Goal: Communication & Community: Answer question/provide support

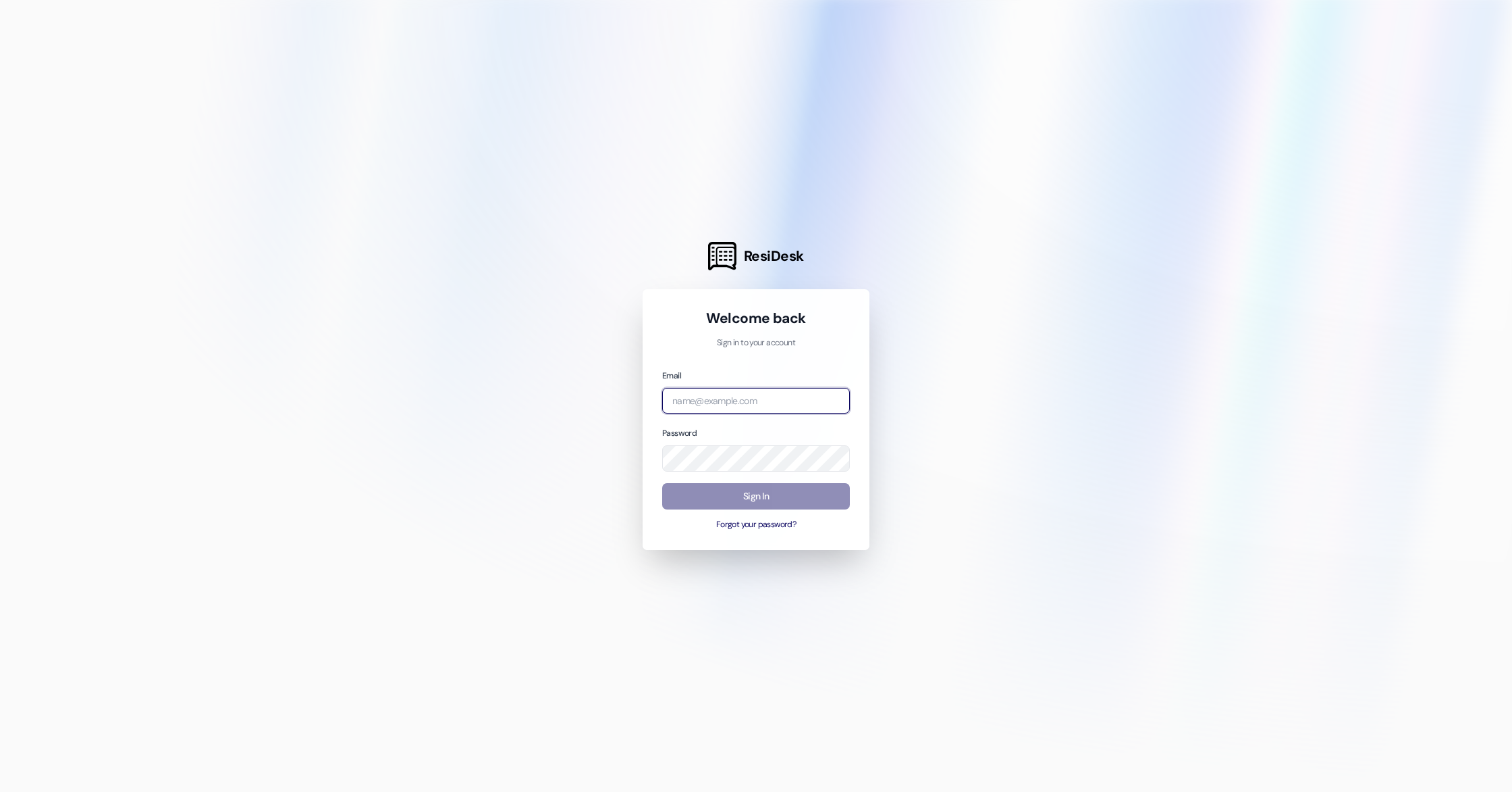
type input "[EMAIL_ADDRESS][DOMAIN_NAME]"
click at [751, 485] on button "Sign In" at bounding box center [756, 496] width 188 height 26
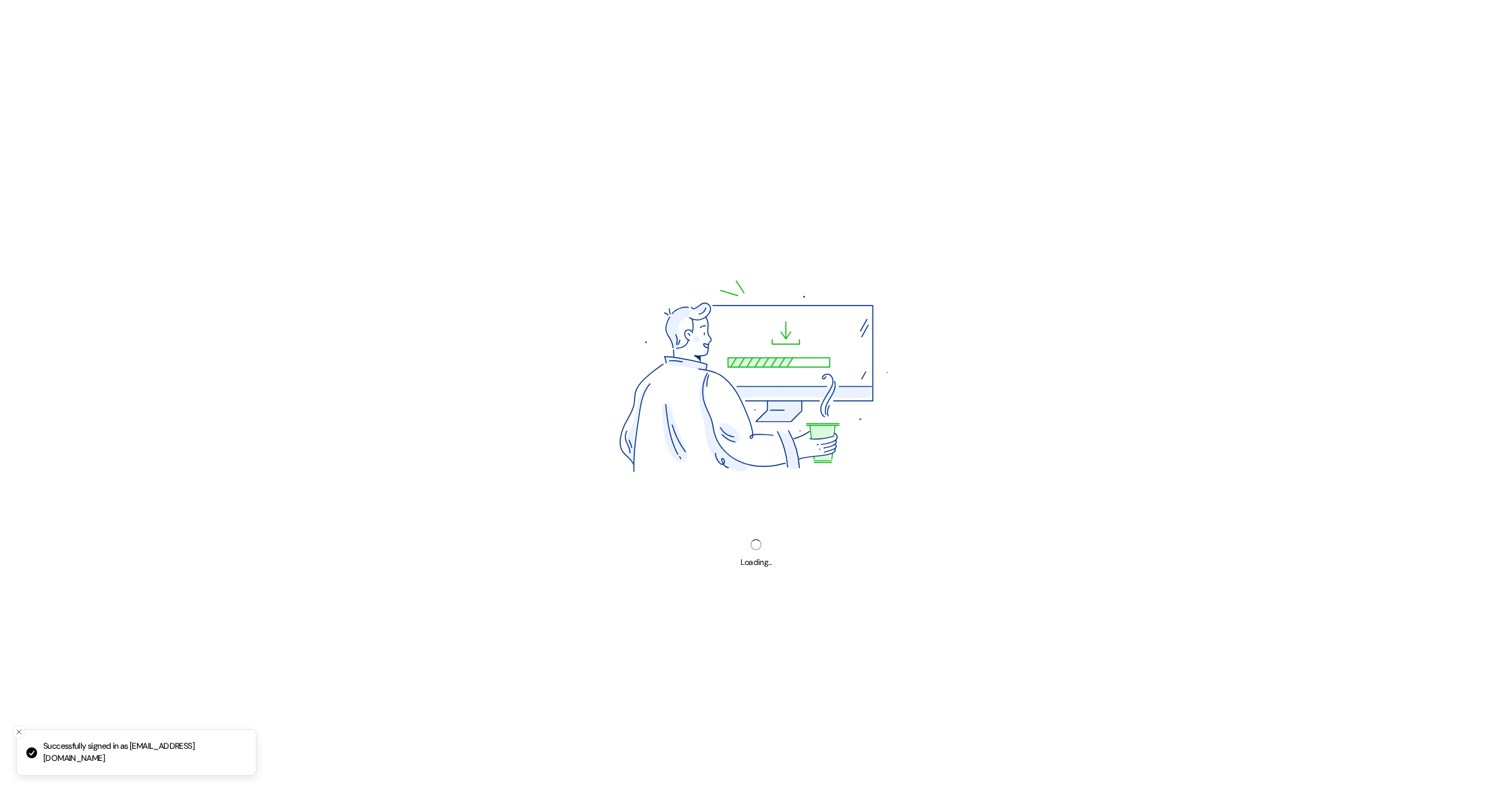
click at [752, 493] on img at bounding box center [756, 382] width 422 height 317
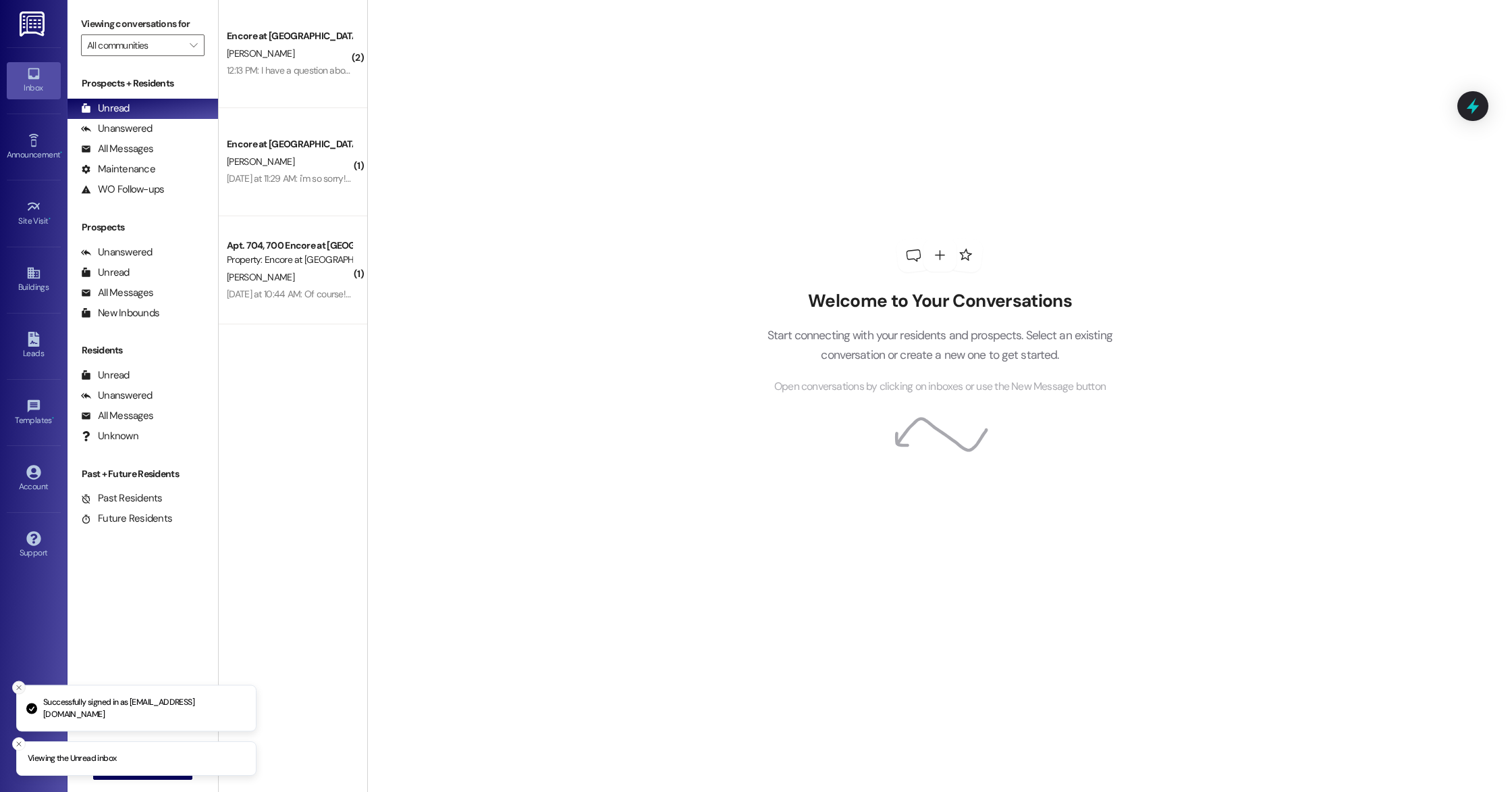
click at [18, 692] on icon "Close toast" at bounding box center [18, 687] width 8 height 8
click at [15, 741] on icon "Close toast" at bounding box center [18, 743] width 8 height 8
click at [156, 766] on span "New Message" at bounding box center [151, 769] width 55 height 14
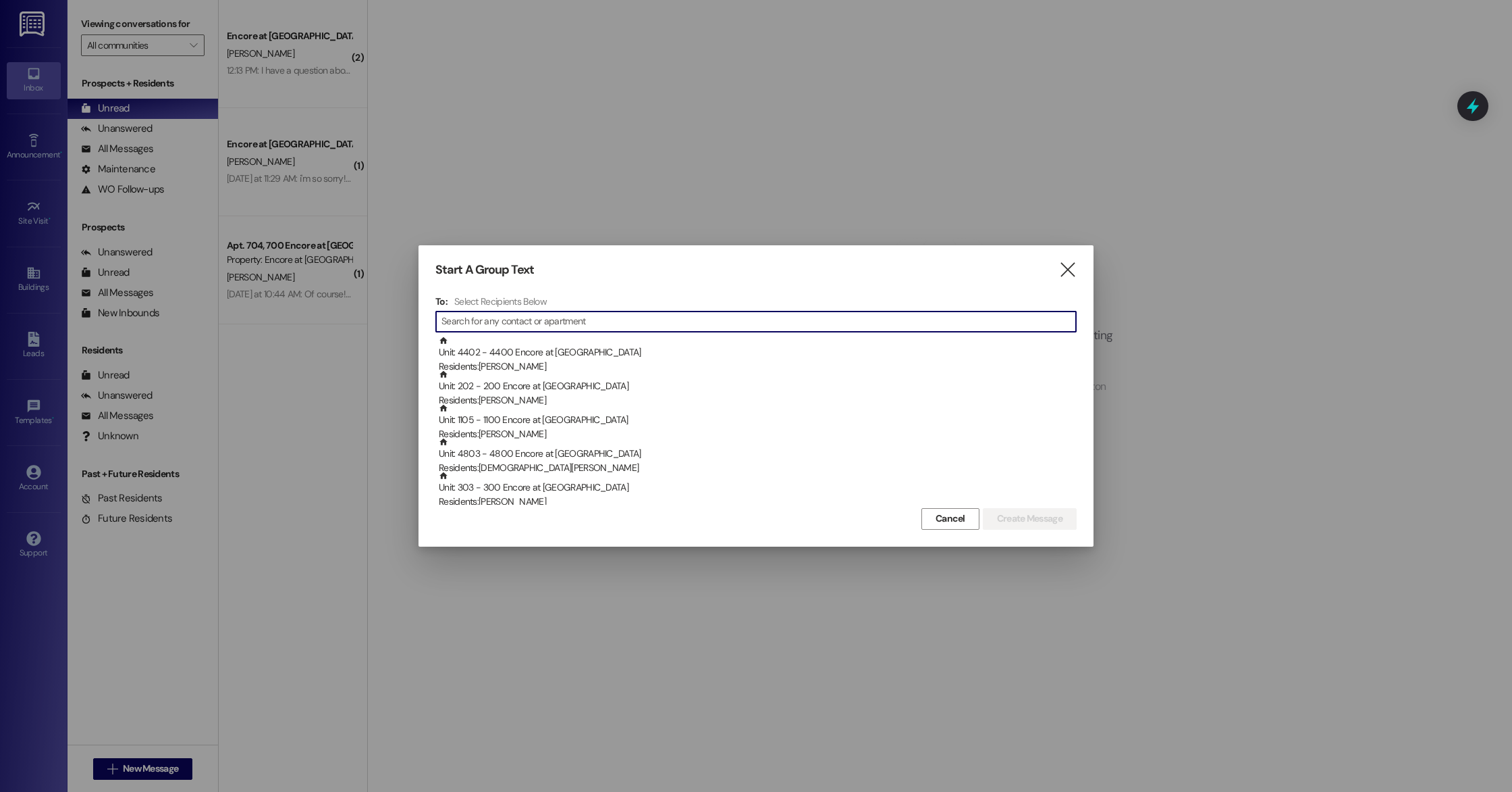
click at [723, 316] on input at bounding box center [758, 321] width 634 height 19
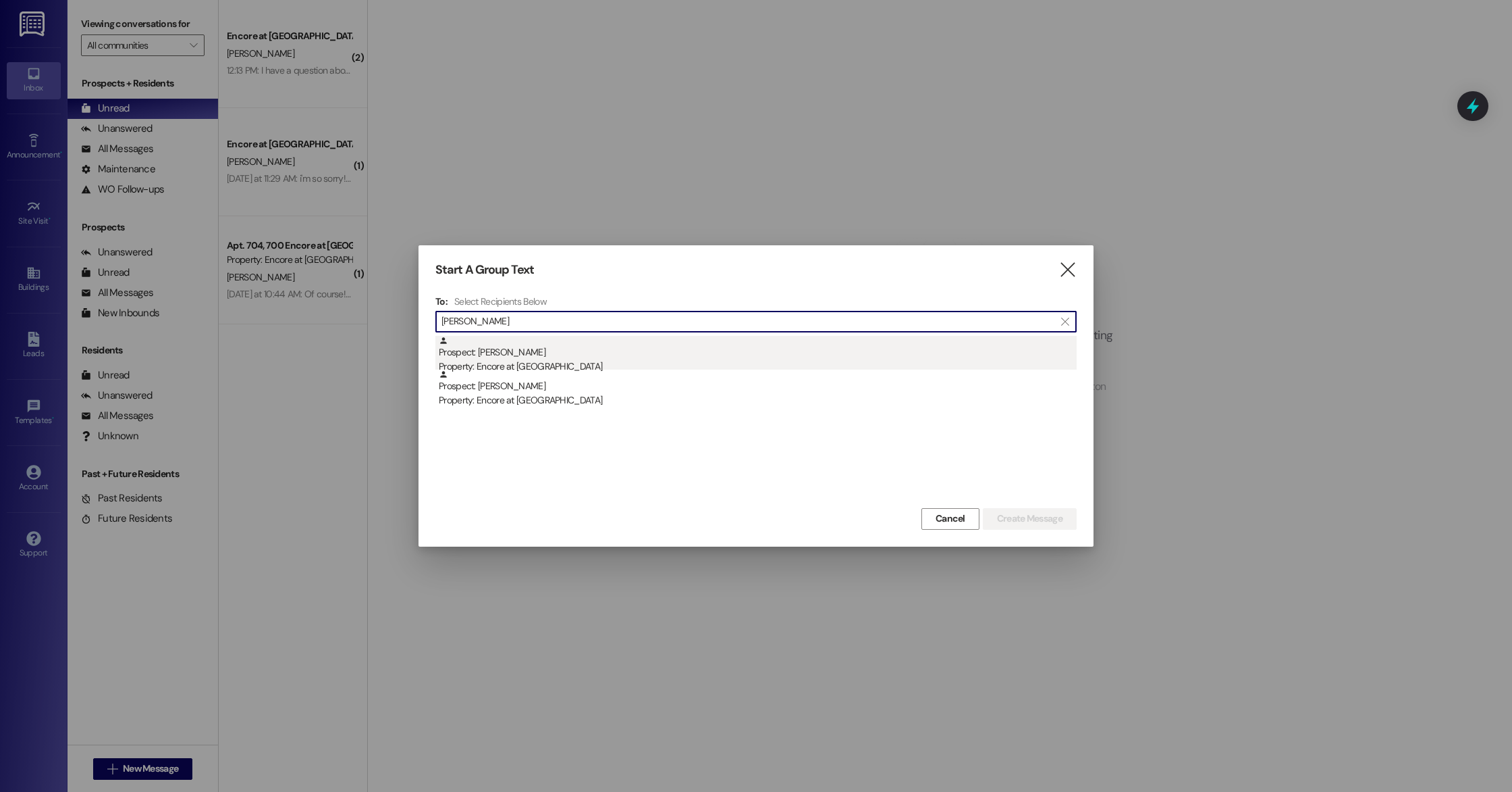
type input "[PERSON_NAME]"
click at [612, 351] on div "Prospect: [PERSON_NAME] Property: Encore at [GEOGRAPHIC_DATA]" at bounding box center [758, 355] width 638 height 38
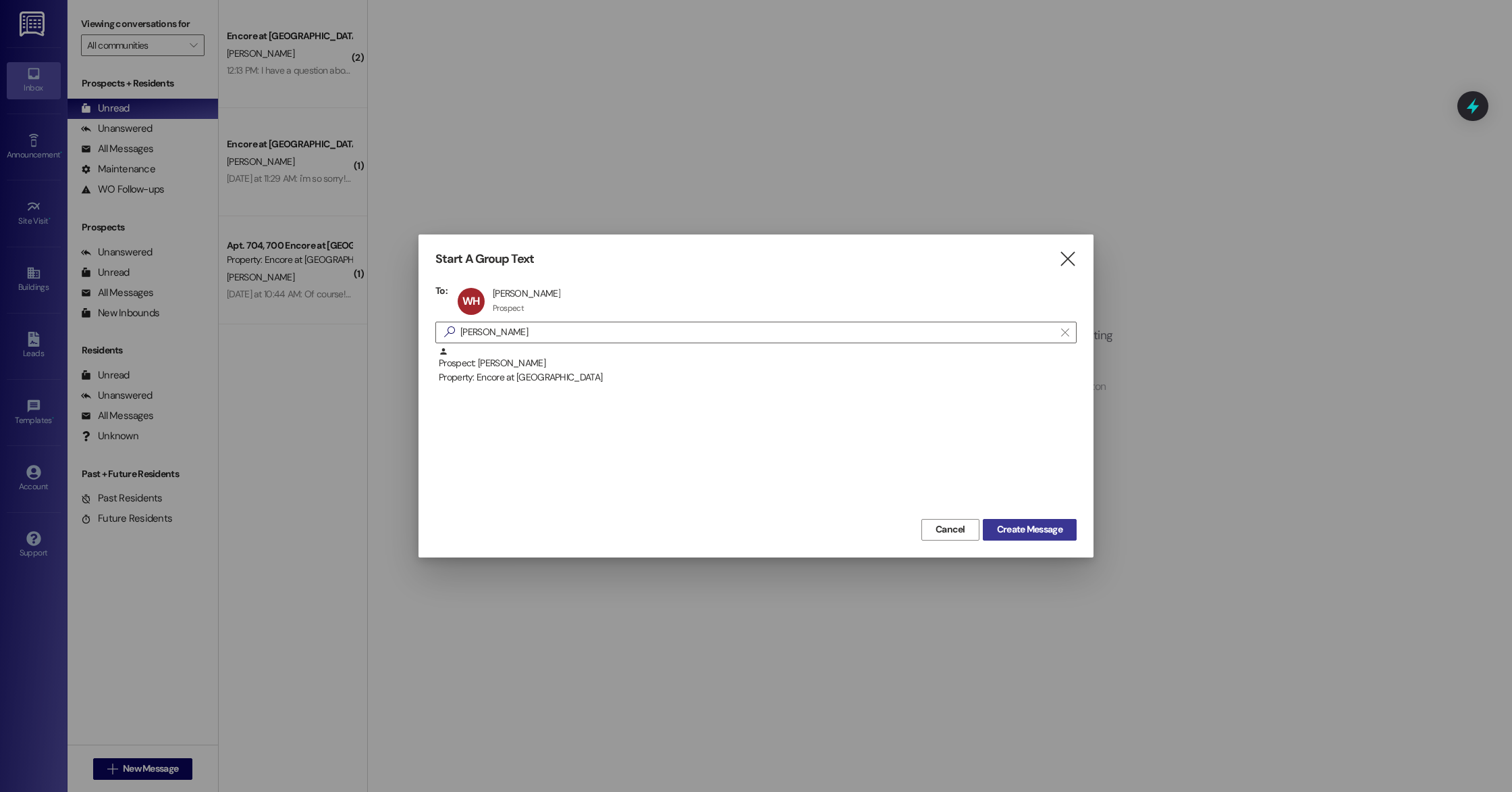
click at [1018, 530] on span "Create Message" at bounding box center [1030, 529] width 65 height 14
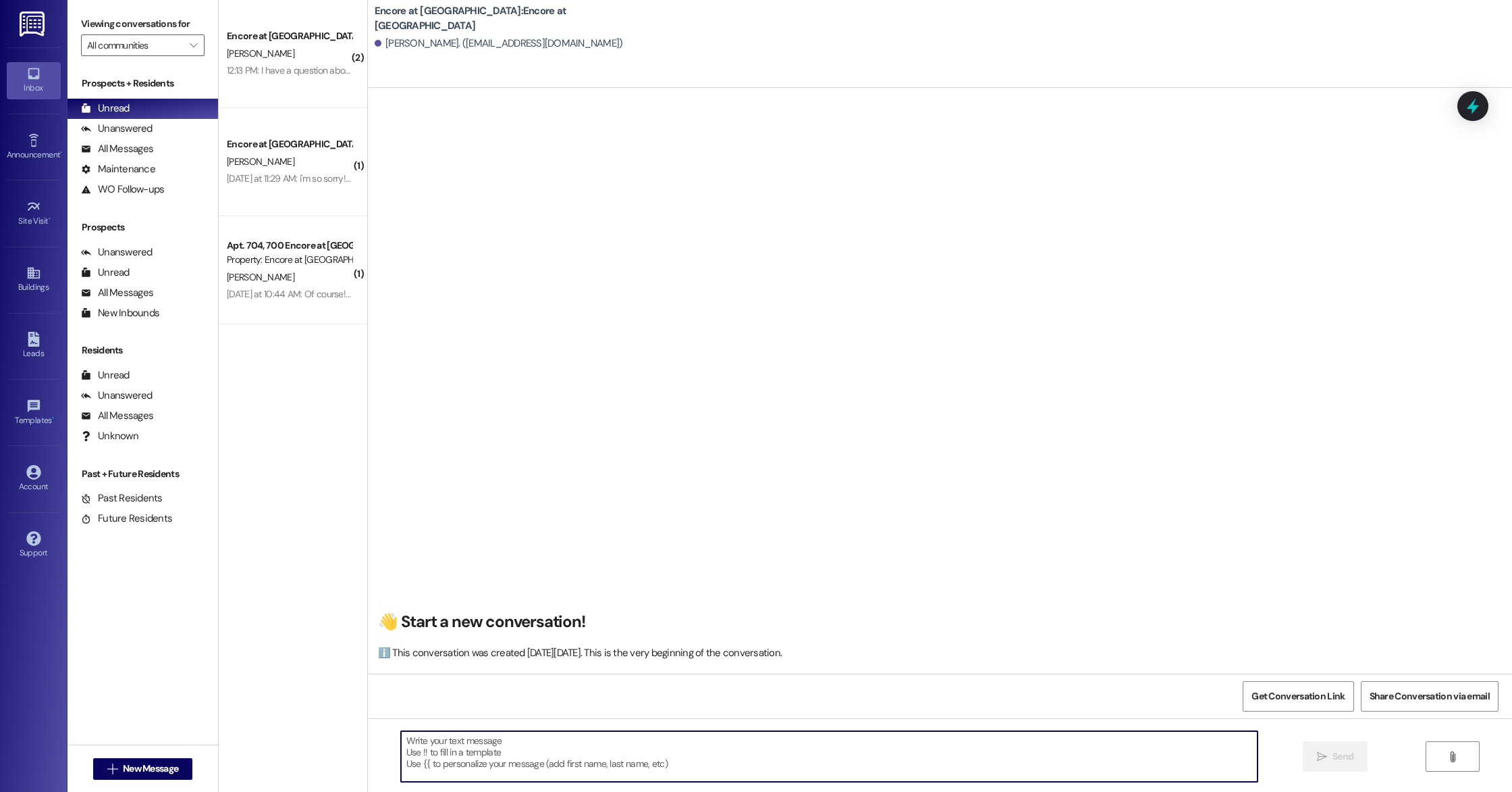
click at [669, 755] on textarea at bounding box center [829, 756] width 857 height 50
type textarea "Good afternoon, this is the number that you can send your income documents to."
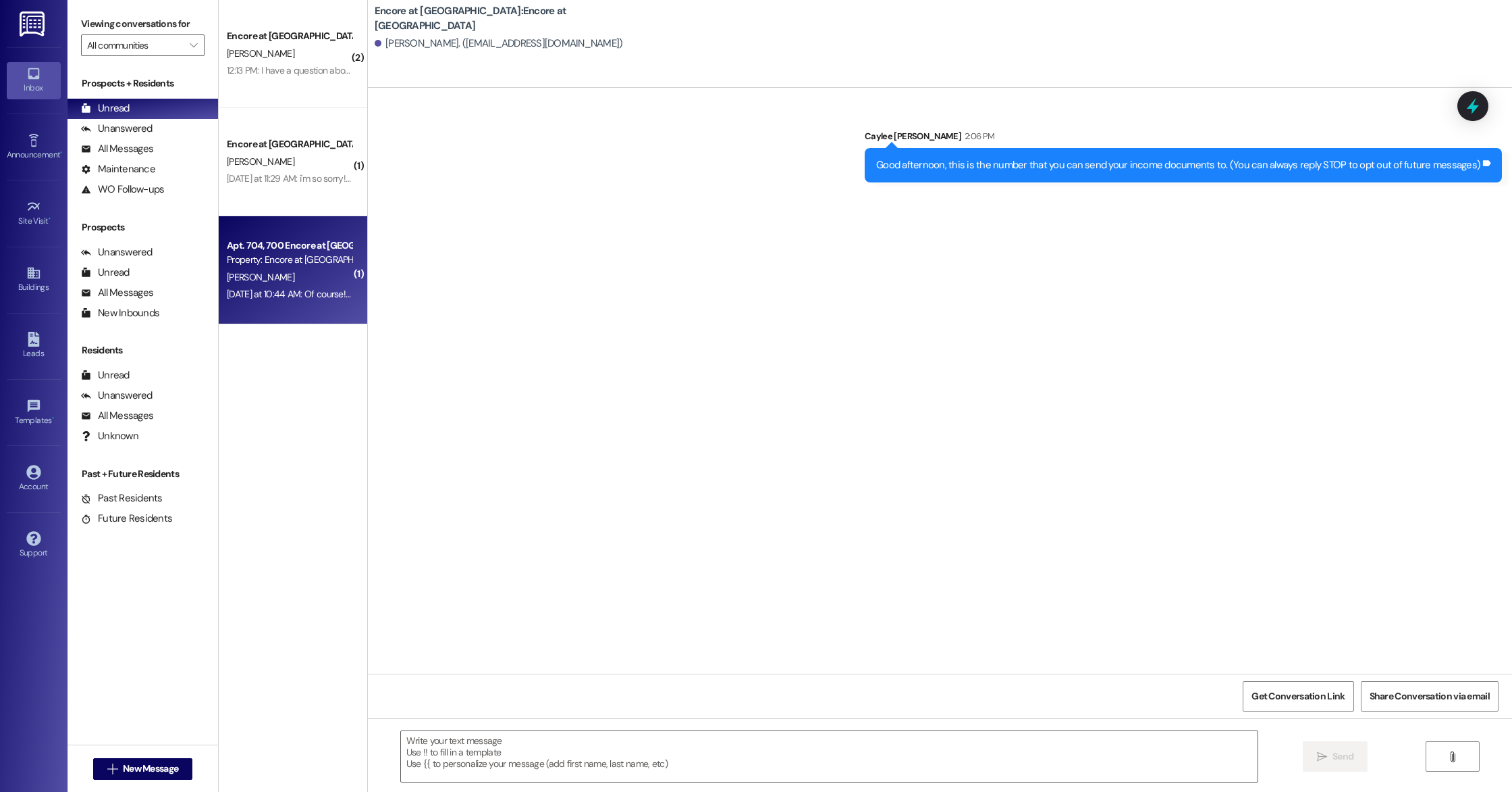
click at [325, 302] on div "[DATE] at 10:44 AM: Of course! ☺️ [DATE] at 10:44 AM: Of course! ☺️" at bounding box center [289, 294] width 128 height 17
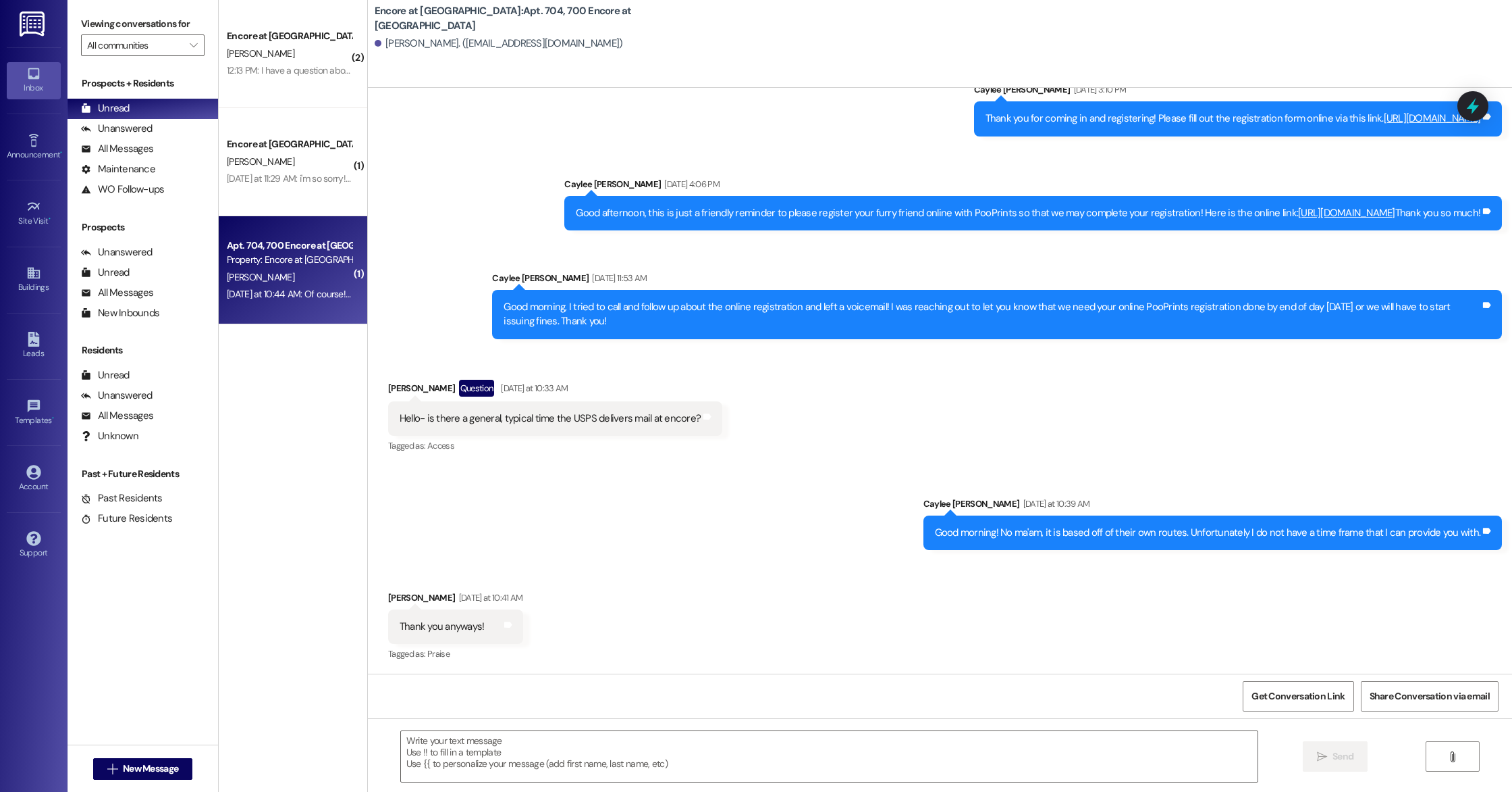
scroll to position [1112, 0]
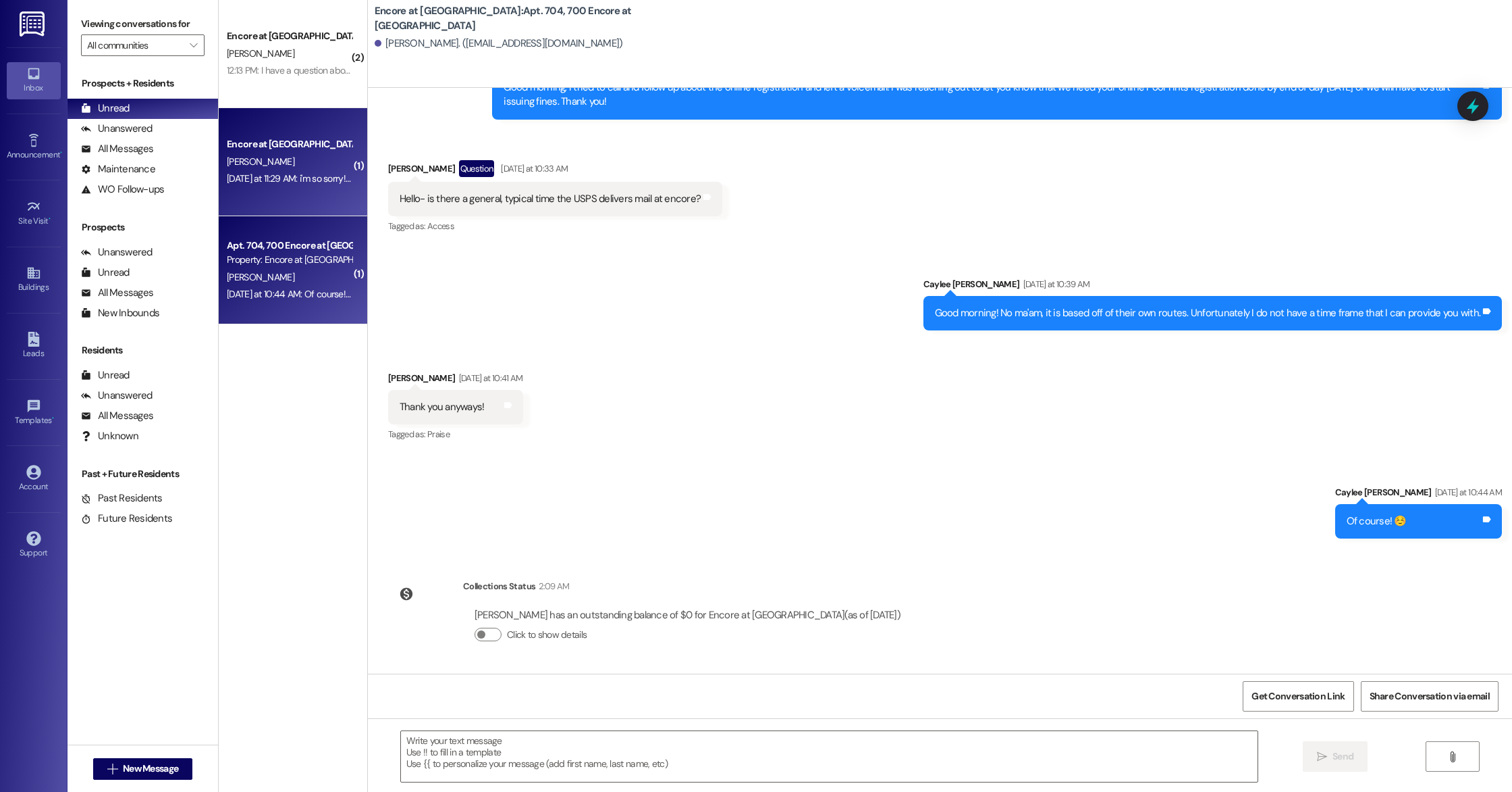
click at [240, 197] on div "Encore at [GEOGRAPHIC_DATA] [PERSON_NAME] [DATE] at 11:29 AM: i'm so sorry! i w…" at bounding box center [293, 162] width 148 height 108
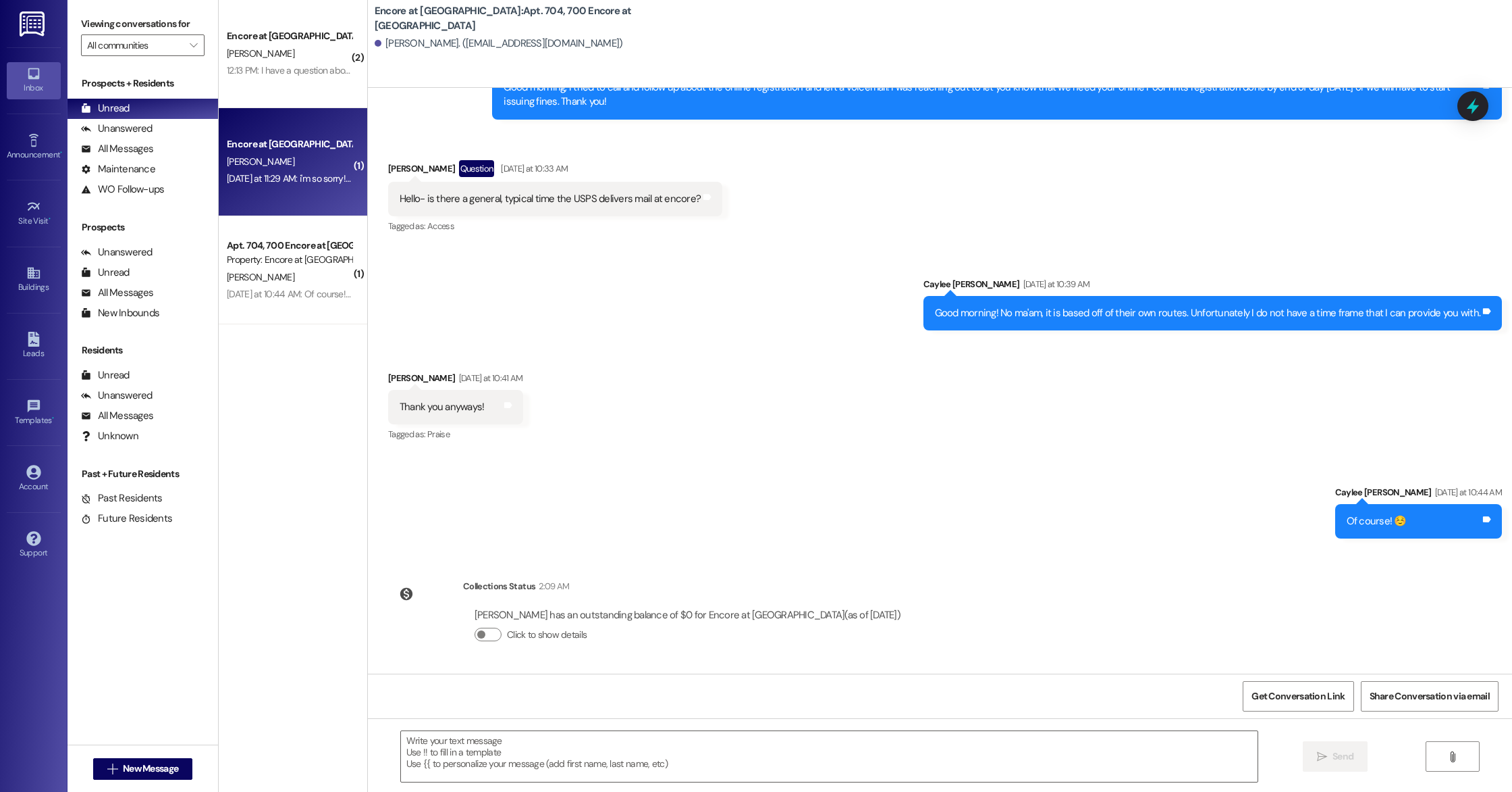
scroll to position [0, 0]
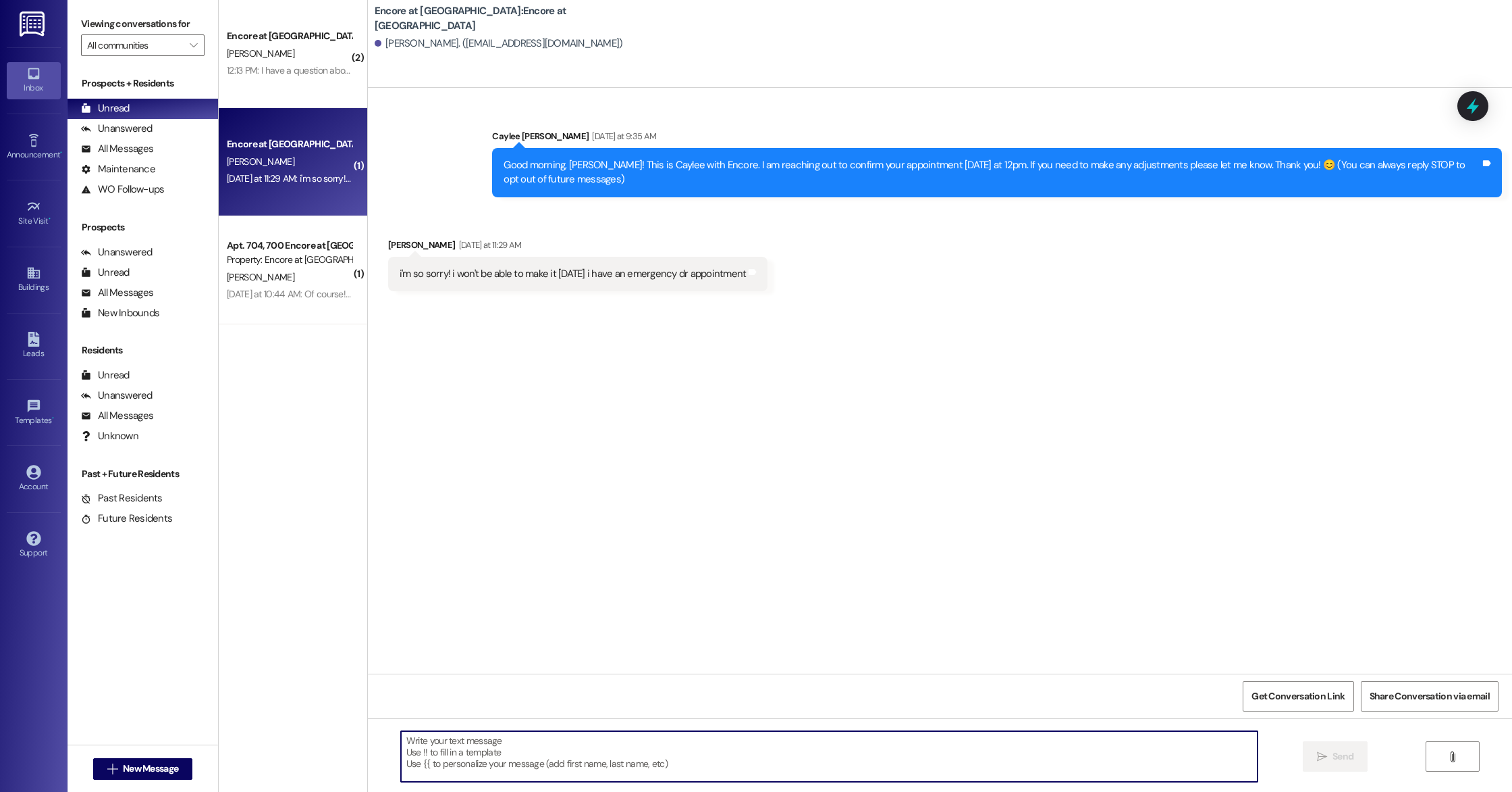
click at [601, 746] on textarea at bounding box center [829, 756] width 857 height 50
type textarea "No worries, please let me know if you're still insterested. I am happy to resch…"
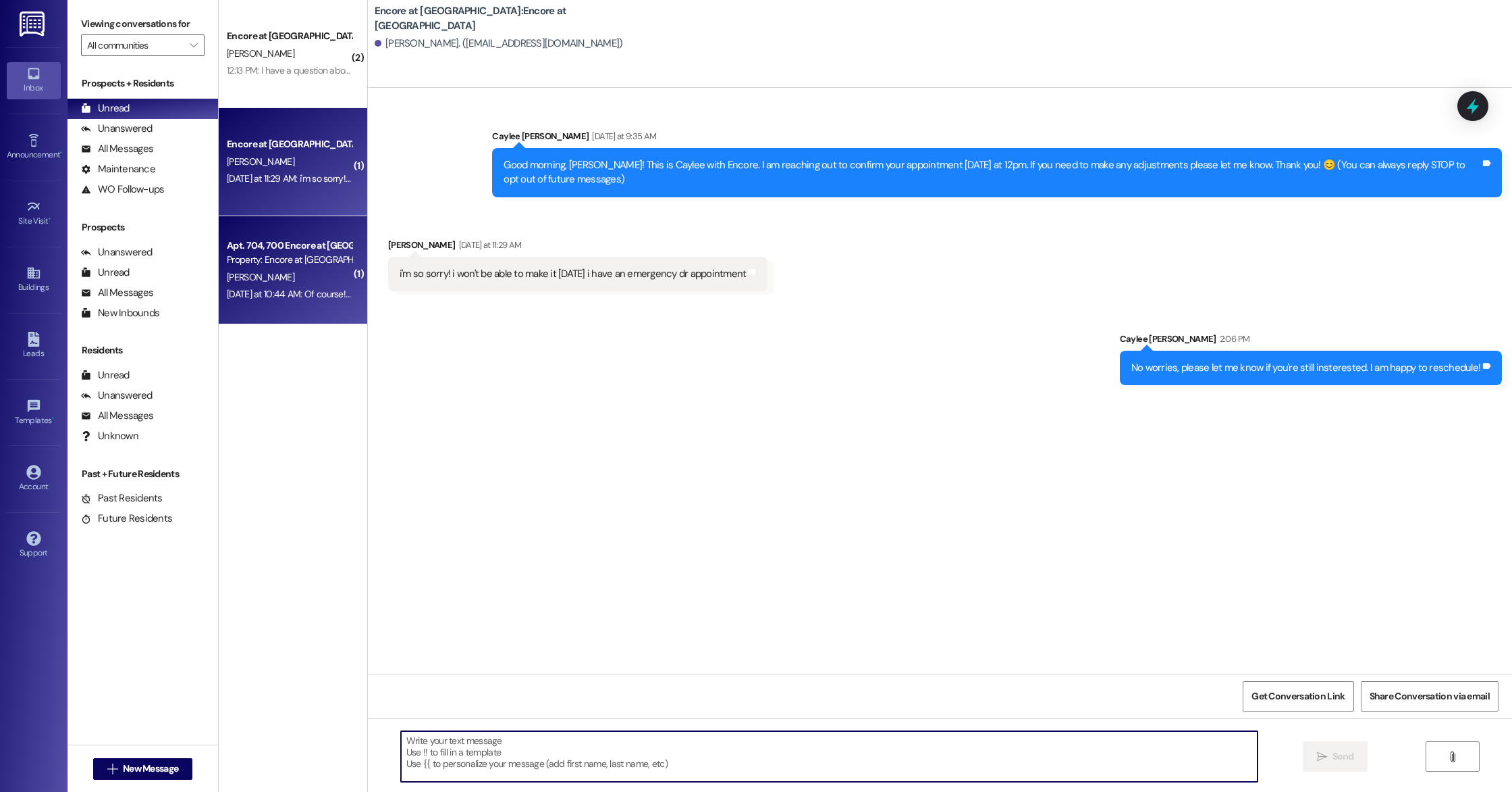
click at [253, 264] on div "Property: Encore at [GEOGRAPHIC_DATA]" at bounding box center [289, 259] width 125 height 14
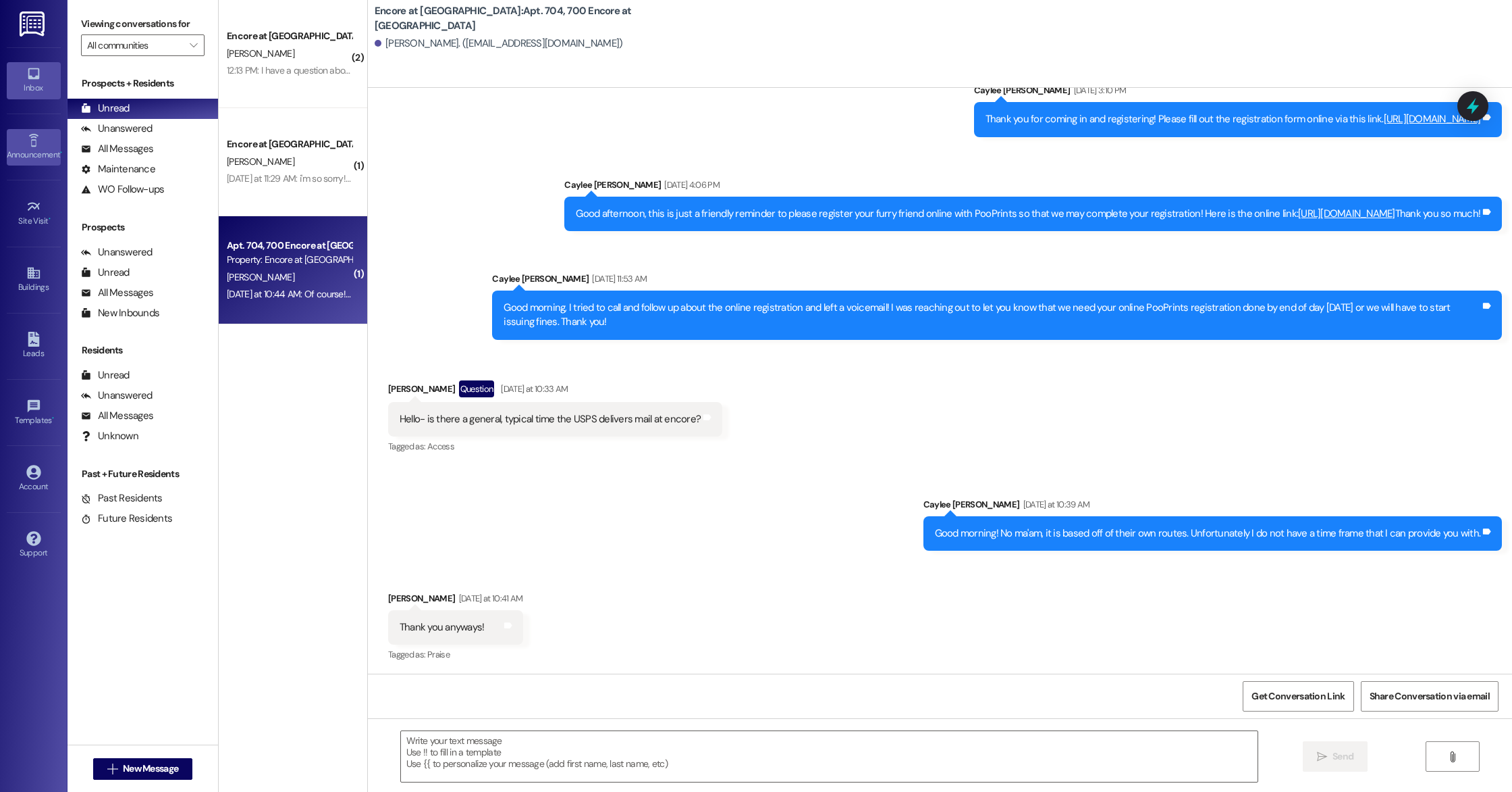
scroll to position [893, 0]
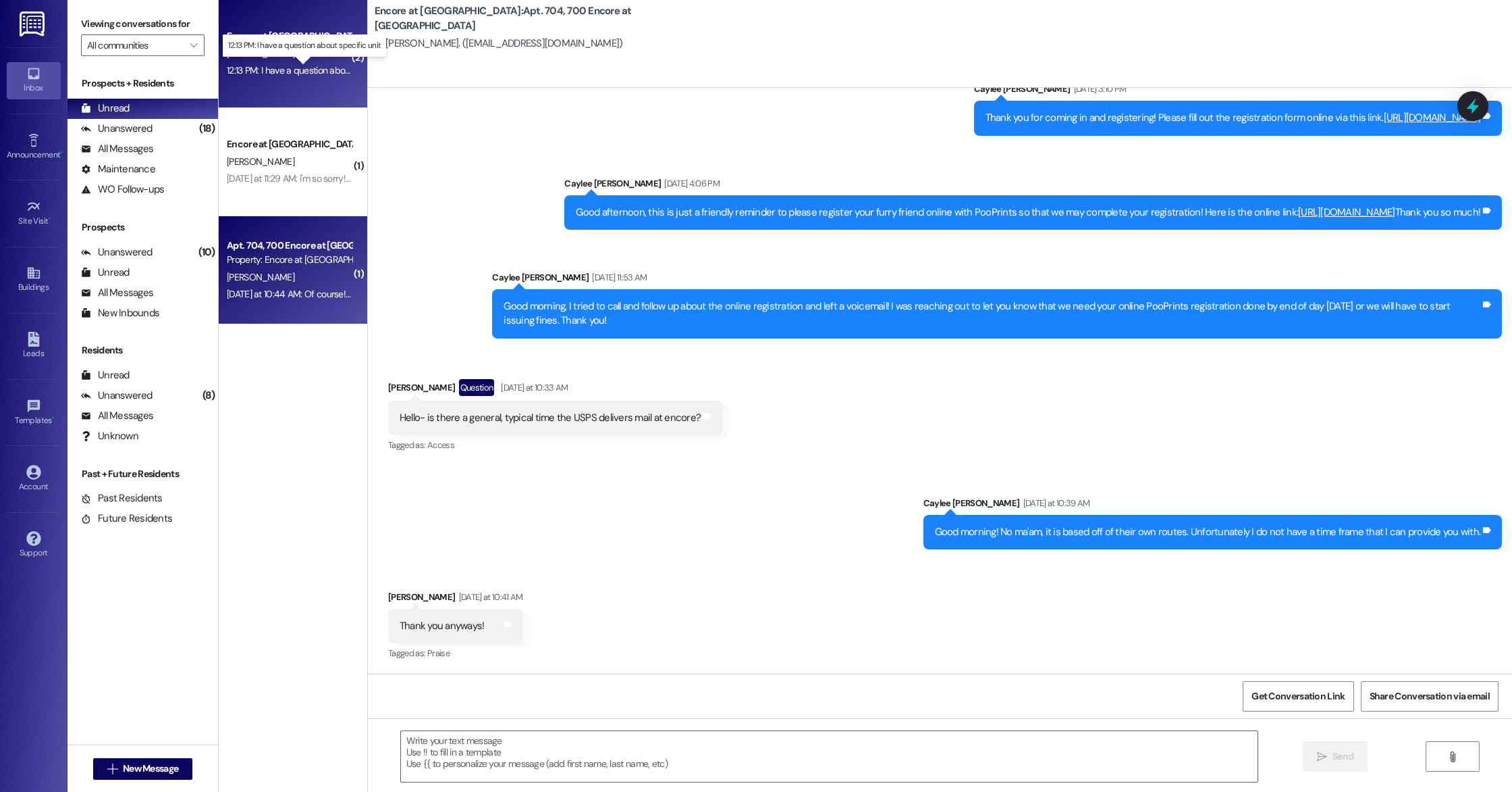
click at [273, 71] on div "12:13 PM: I have a question about specific unit 12:13 PM: I have a question abo…" at bounding box center [314, 70] width 176 height 12
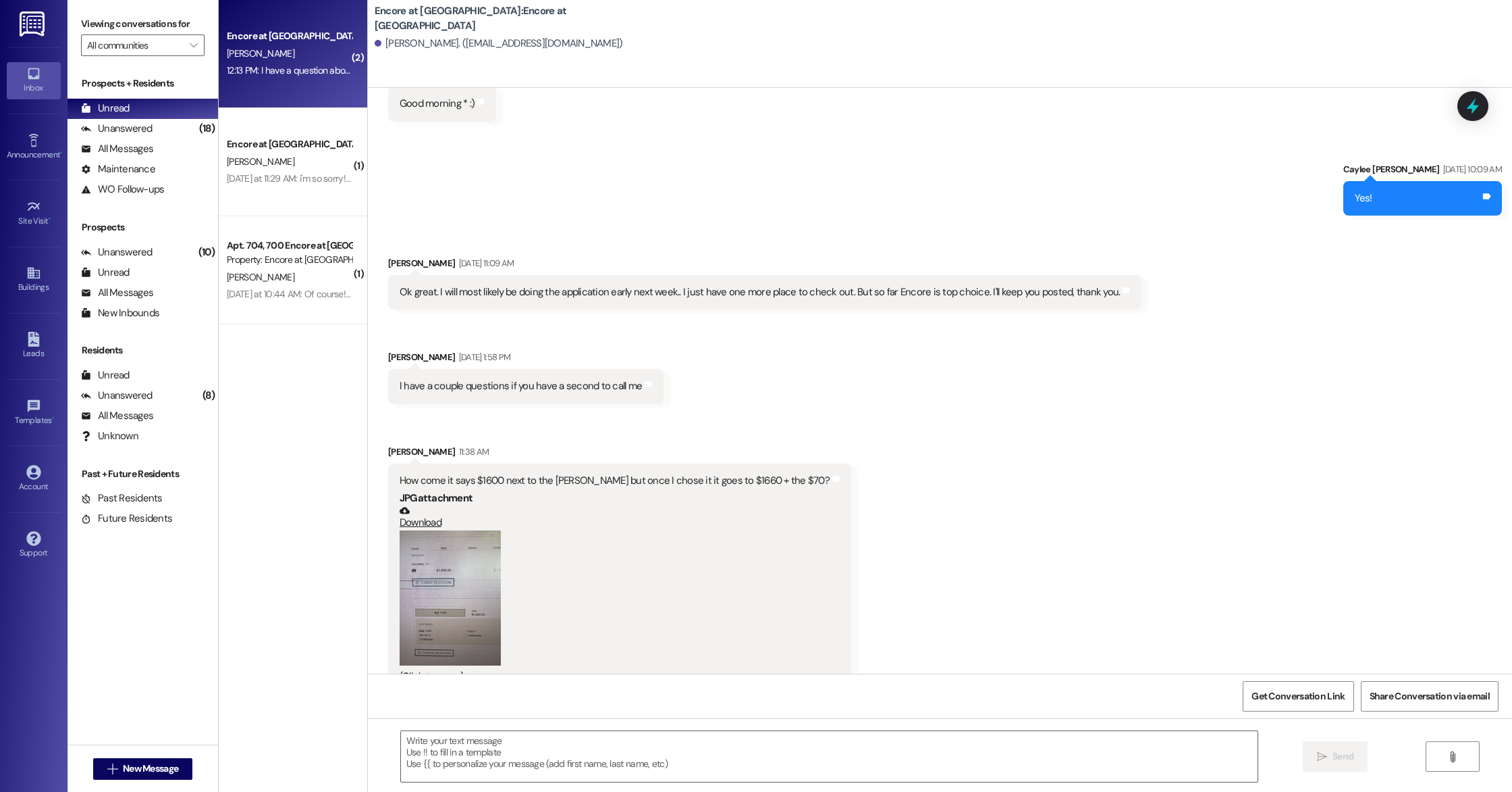
scroll to position [1295, 0]
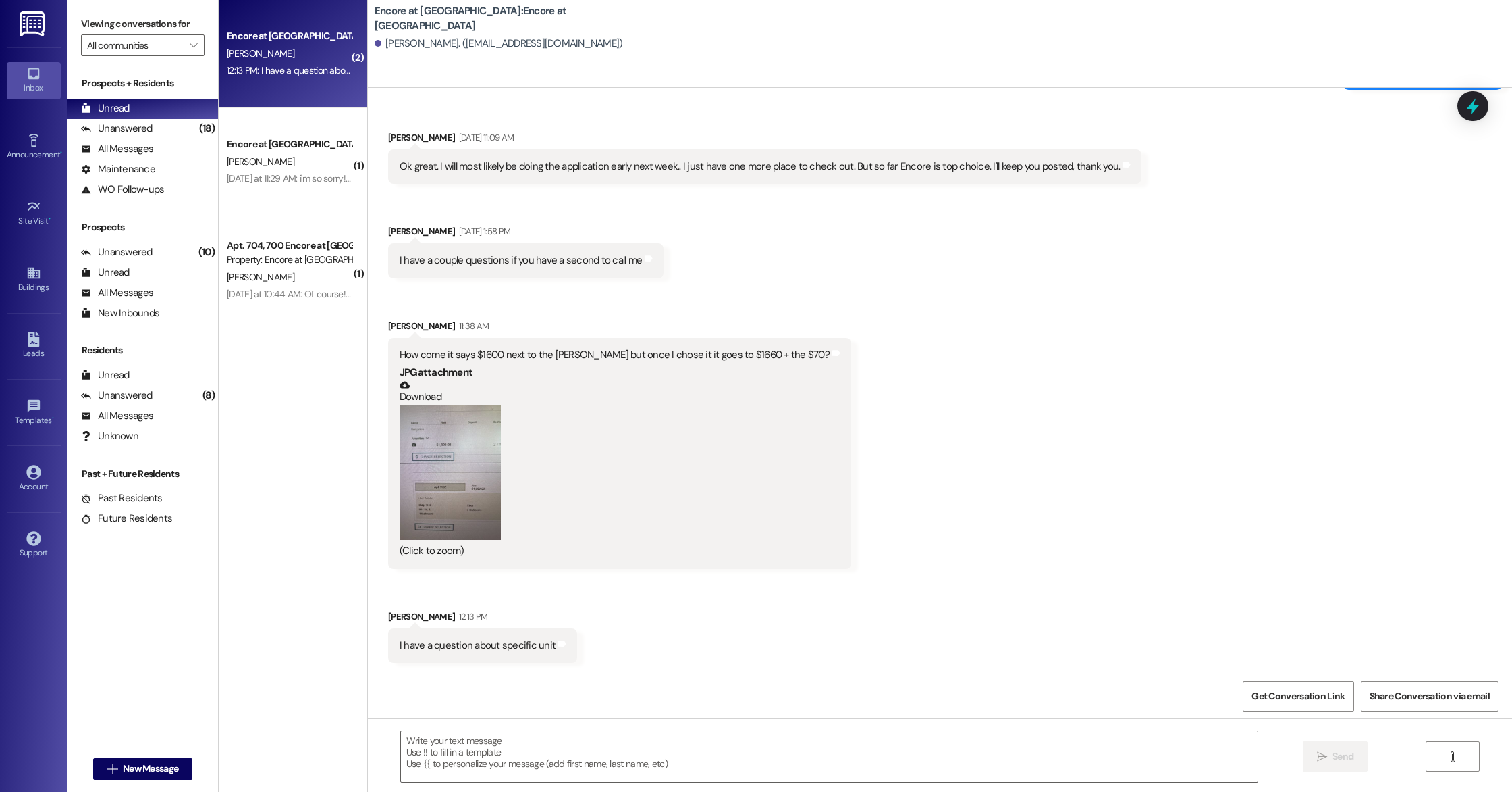
click at [450, 451] on button "Zoom image" at bounding box center [450, 472] width 102 height 135
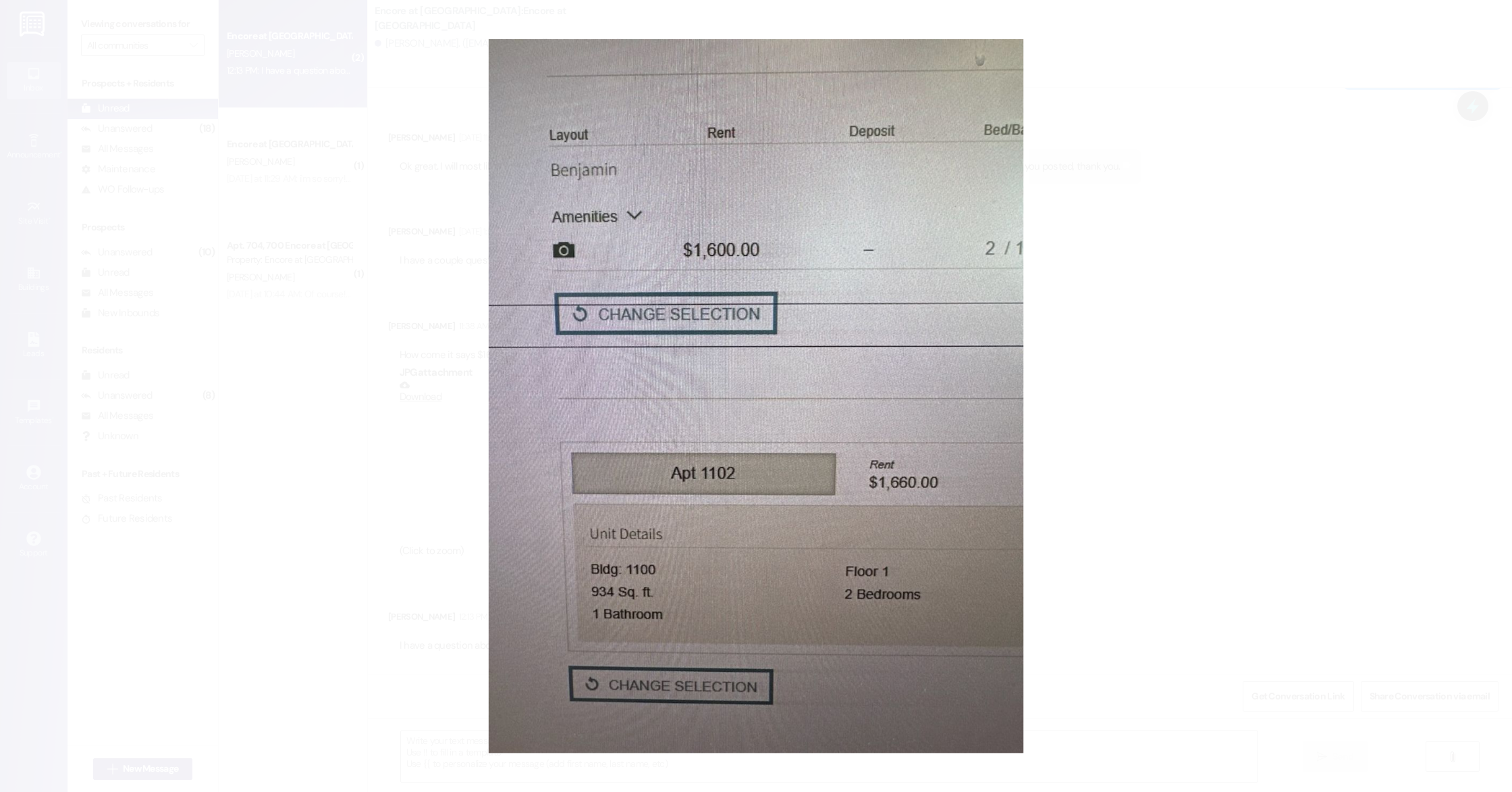
click at [450, 451] on button "Unzoom image" at bounding box center [756, 396] width 1512 height 792
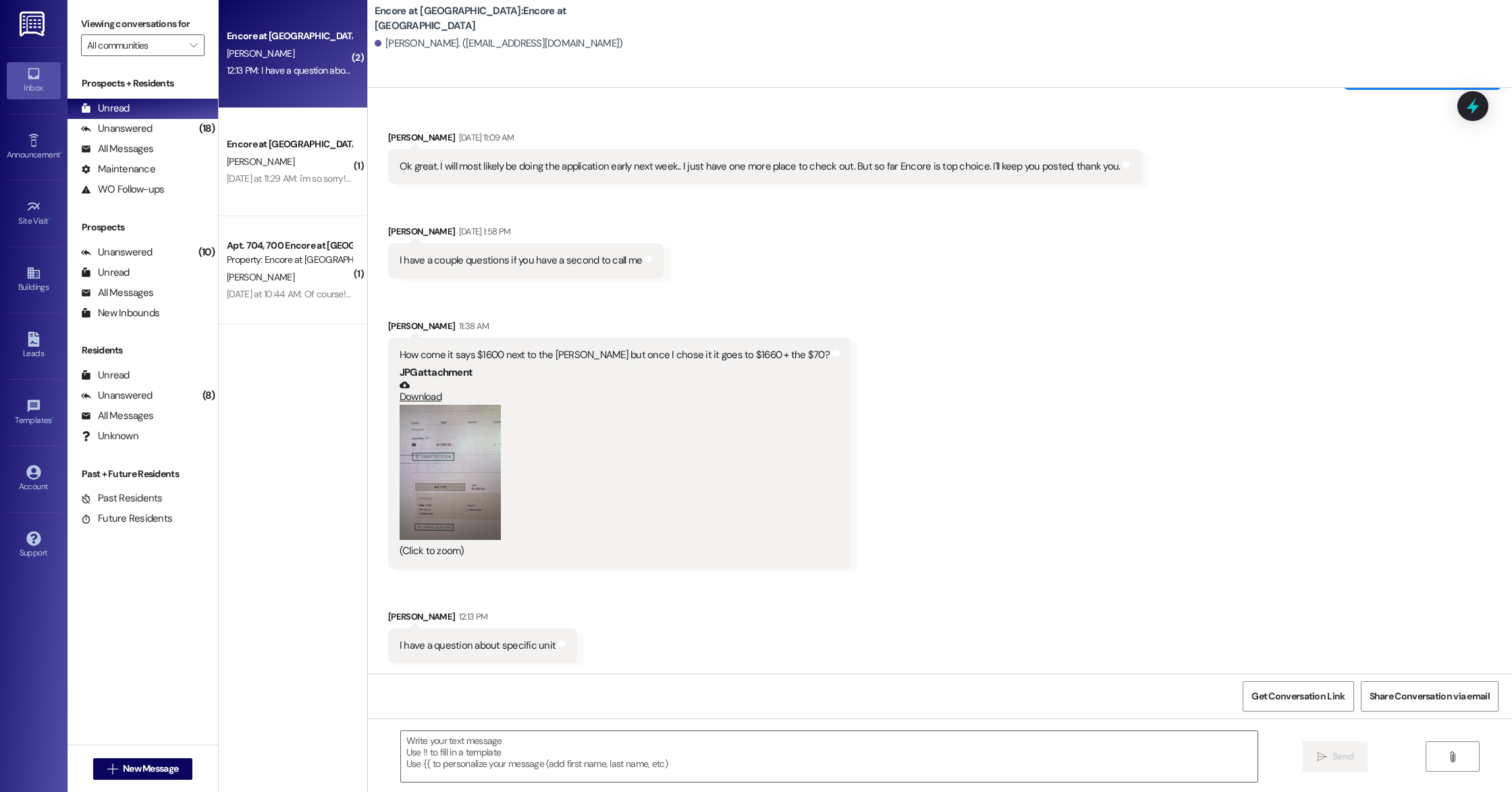
click at [609, 467] on div "(Click to zoom)" at bounding box center [614, 481] width 430 height 154
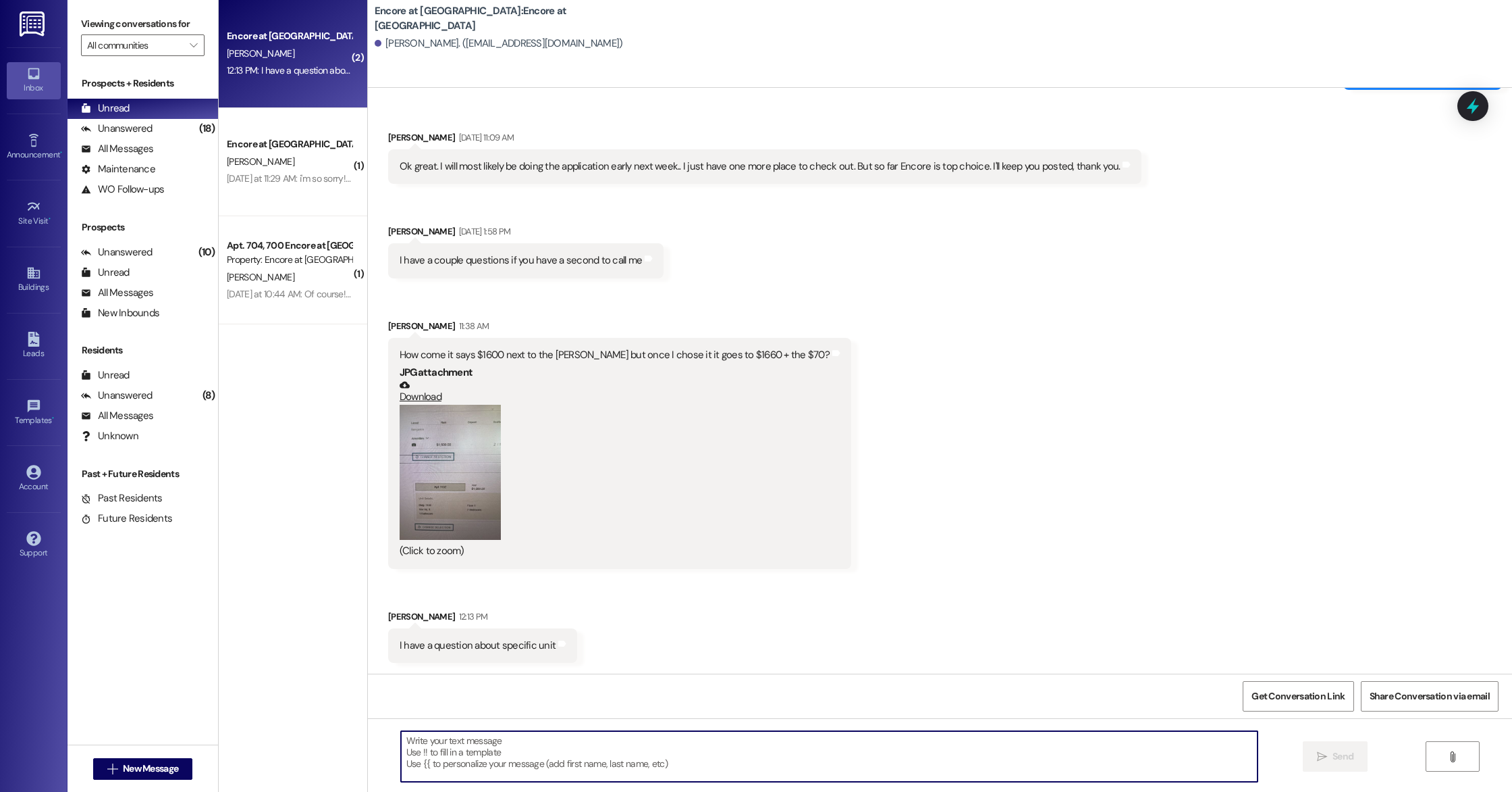
drag, startPoint x: 767, startPoint y: 779, endPoint x: 778, endPoint y: 769, distance: 14.9
click at [767, 779] on textarea at bounding box center [829, 756] width 857 height 50
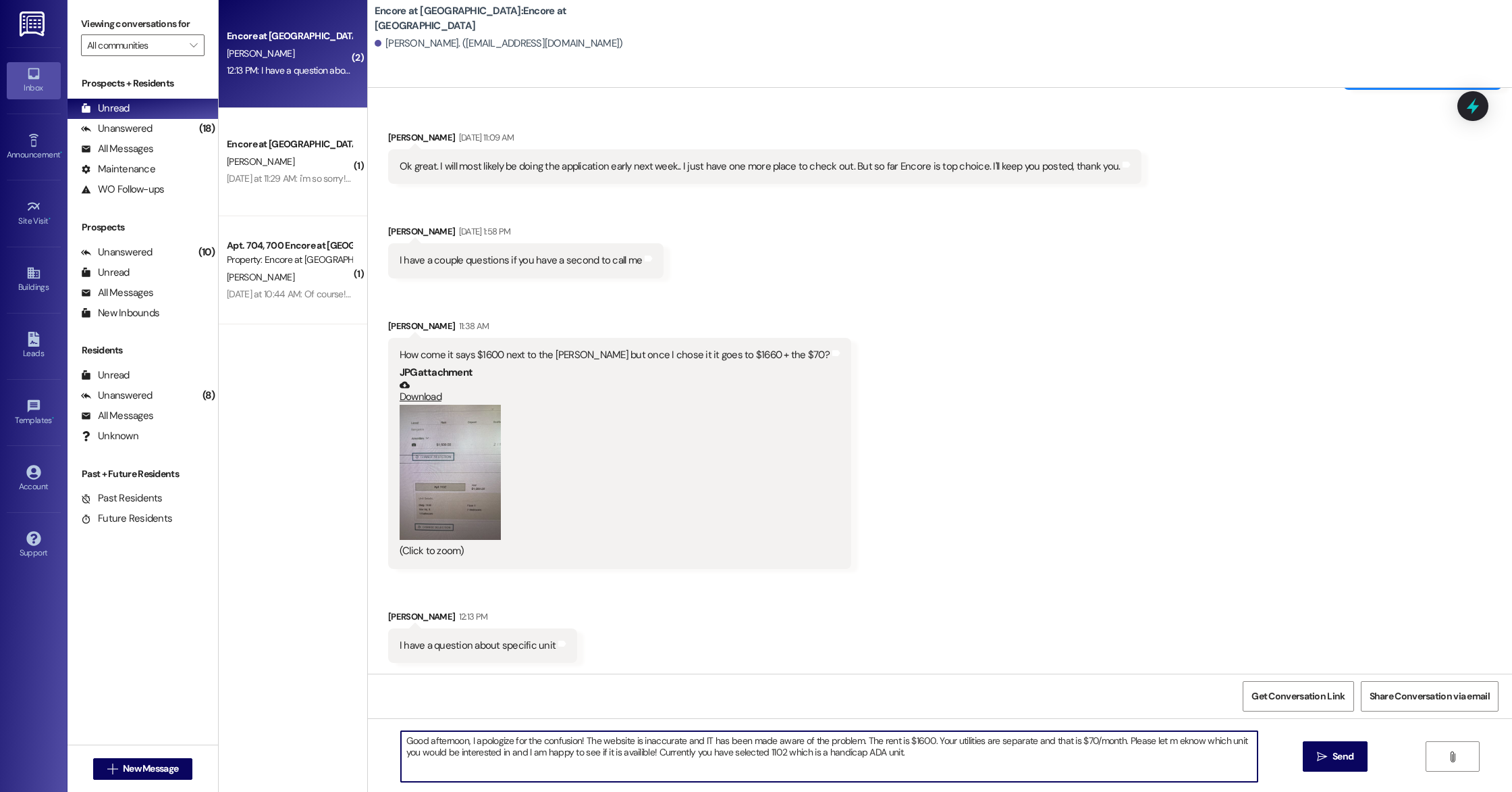
click at [608, 752] on textarea "Good afternoon, I apologize for the confusion! The website is inaccurate and IT…" at bounding box center [829, 756] width 857 height 50
click at [910, 762] on textarea "Good afternoon, I apologize for the confusion! The website is inaccurate and IT…" at bounding box center [829, 756] width 857 height 50
type textarea "Good afternoon, I apologize for the confusion! The website is inaccurate and IT…"
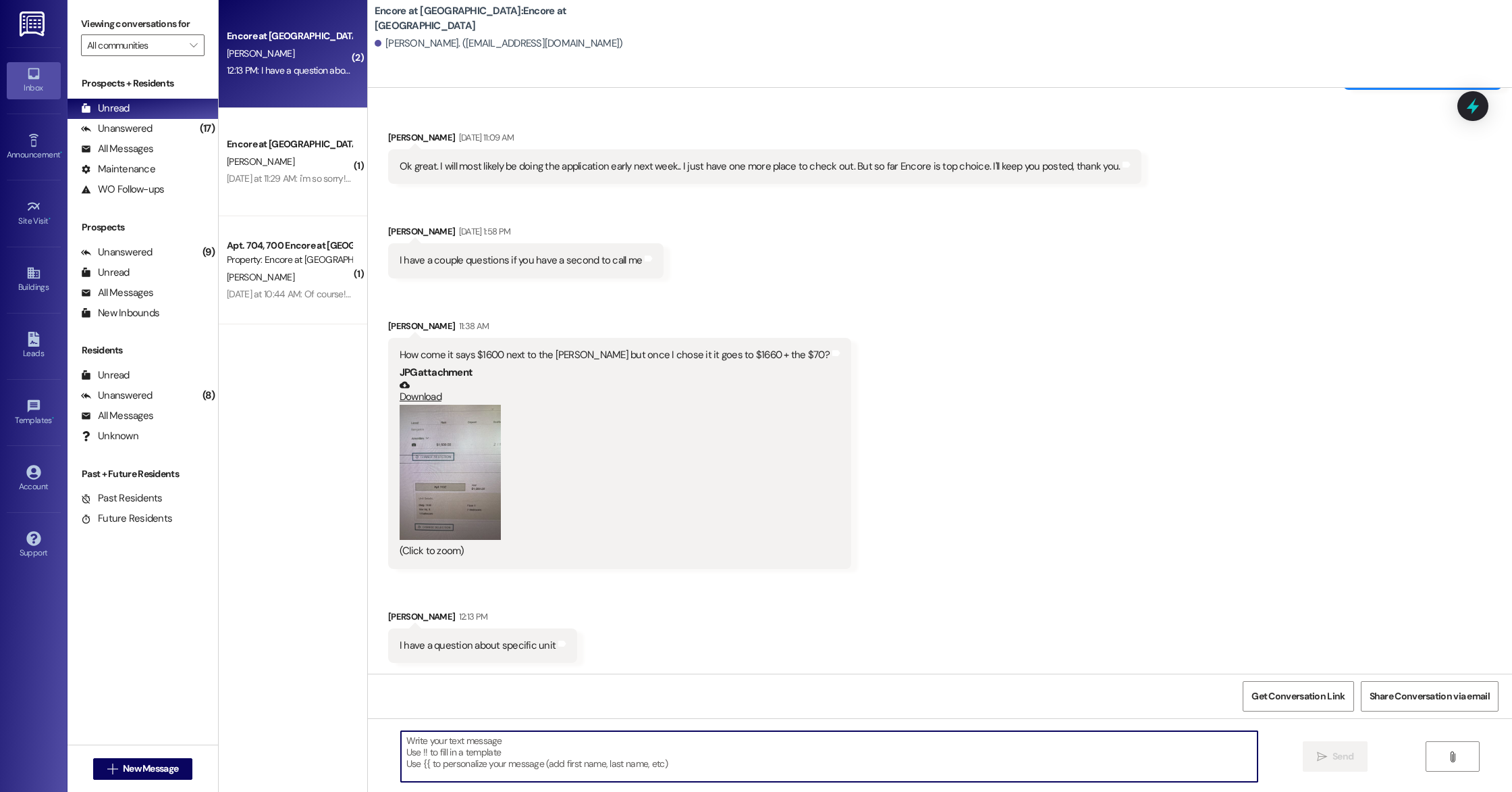
scroll to position [1295, 0]
